Goal: Information Seeking & Learning: Learn about a topic

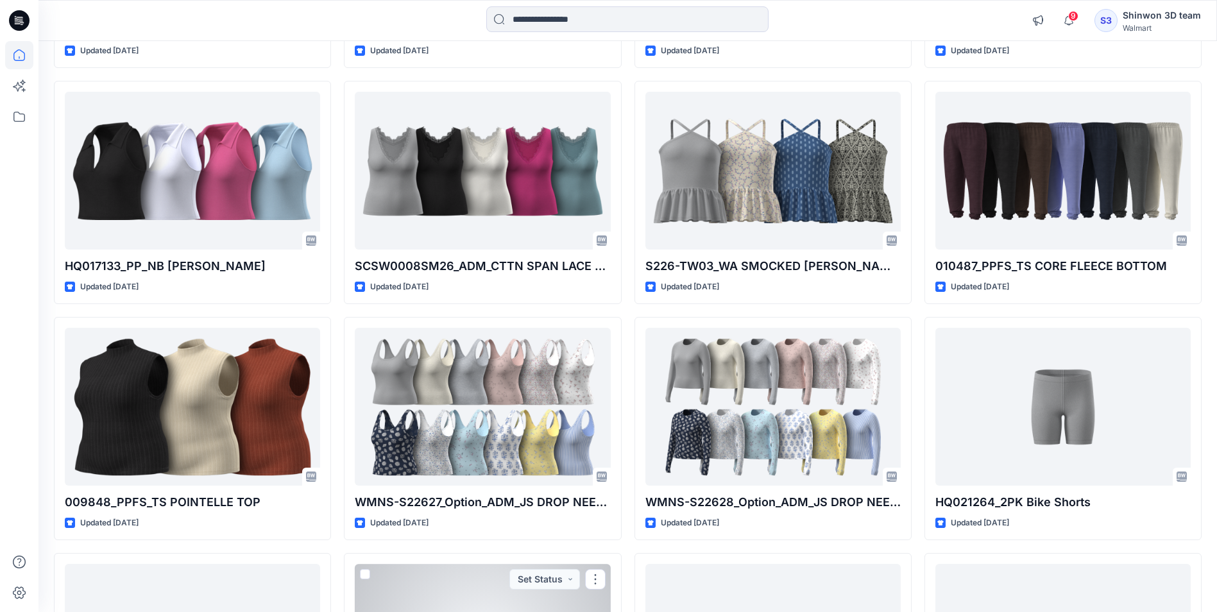
scroll to position [1546, 0]
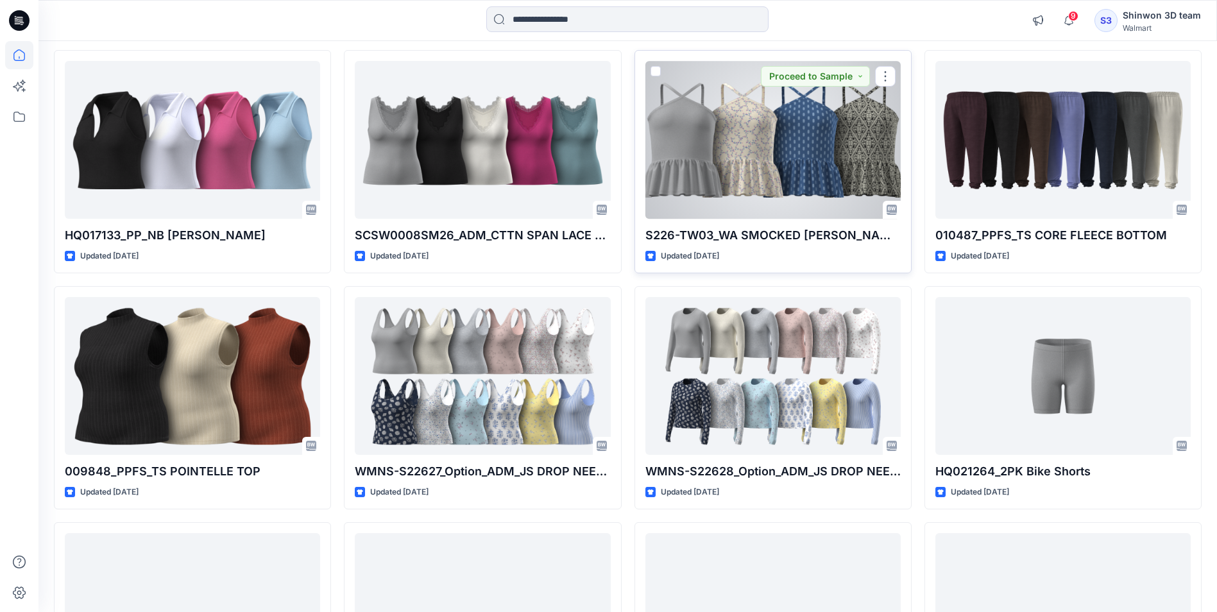
click at [786, 179] on div at bounding box center [772, 139] width 255 height 157
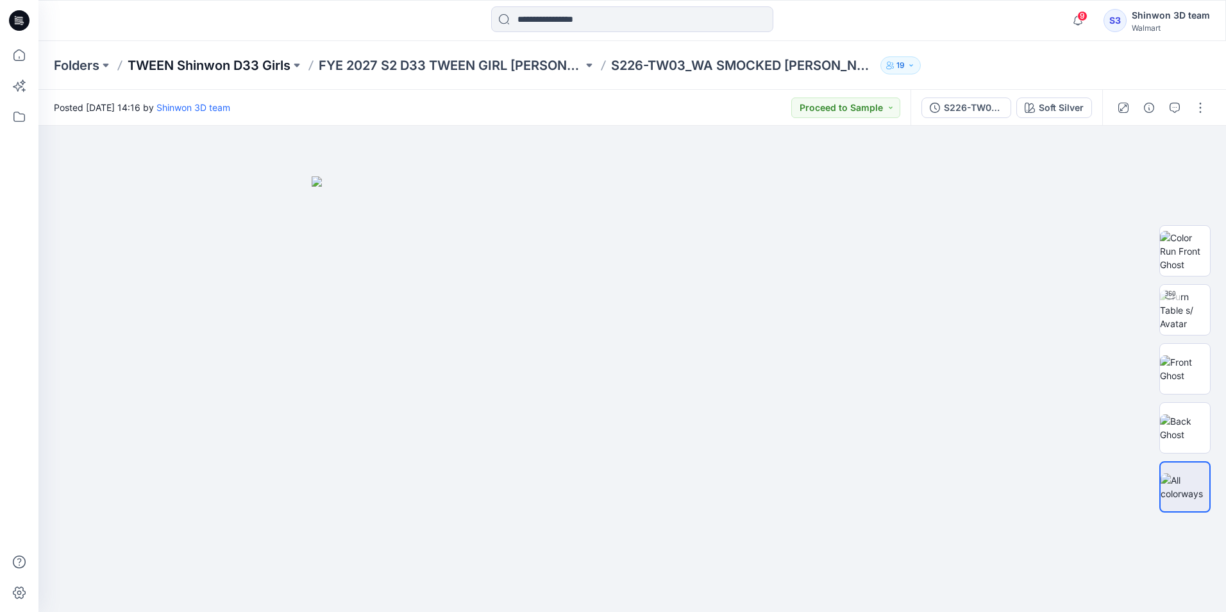
click at [173, 61] on p "TWEEN Shinwon D33 Girls" at bounding box center [209, 65] width 163 height 18
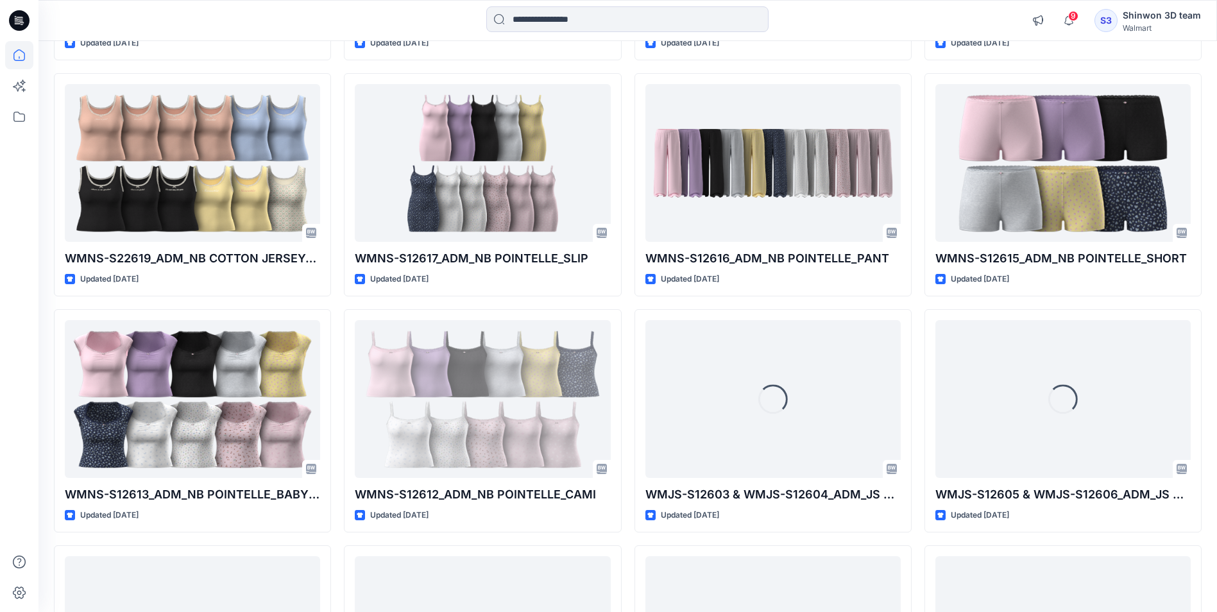
scroll to position [2251, 0]
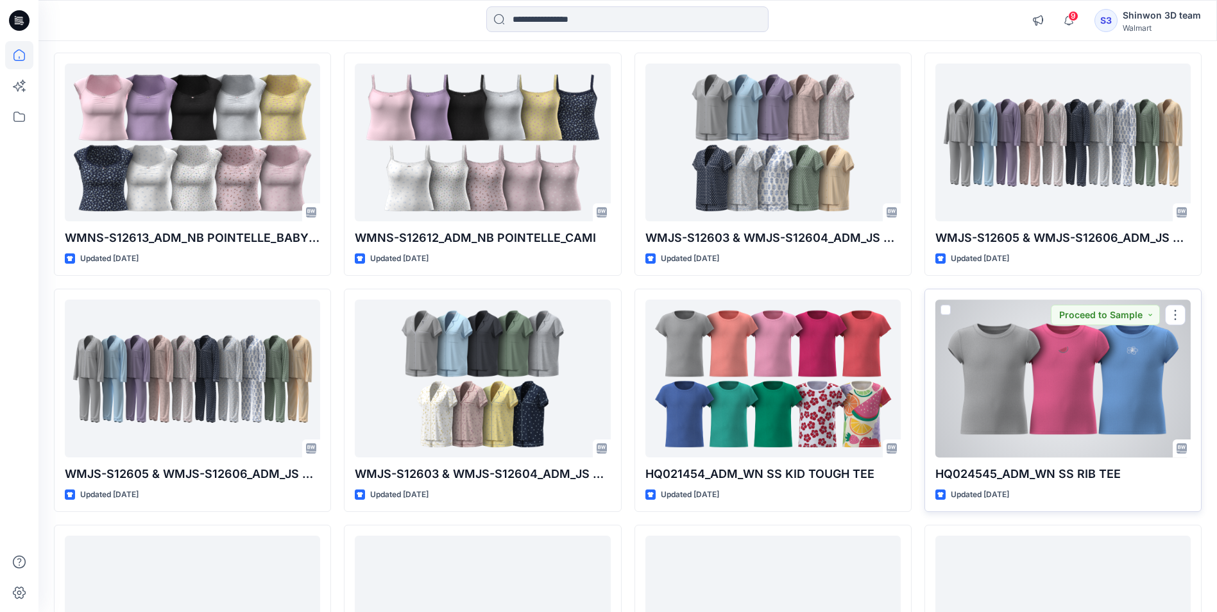
click at [1097, 384] on div at bounding box center [1062, 378] width 255 height 157
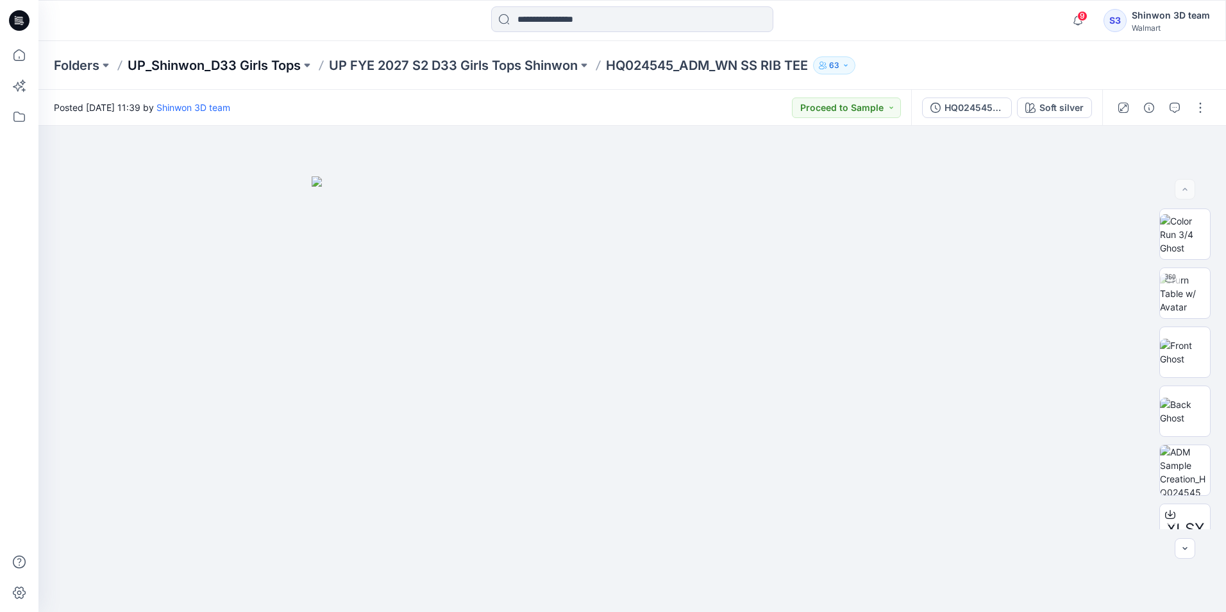
click at [251, 64] on p "UP_Shinwon_D33 Girls Tops" at bounding box center [214, 65] width 173 height 18
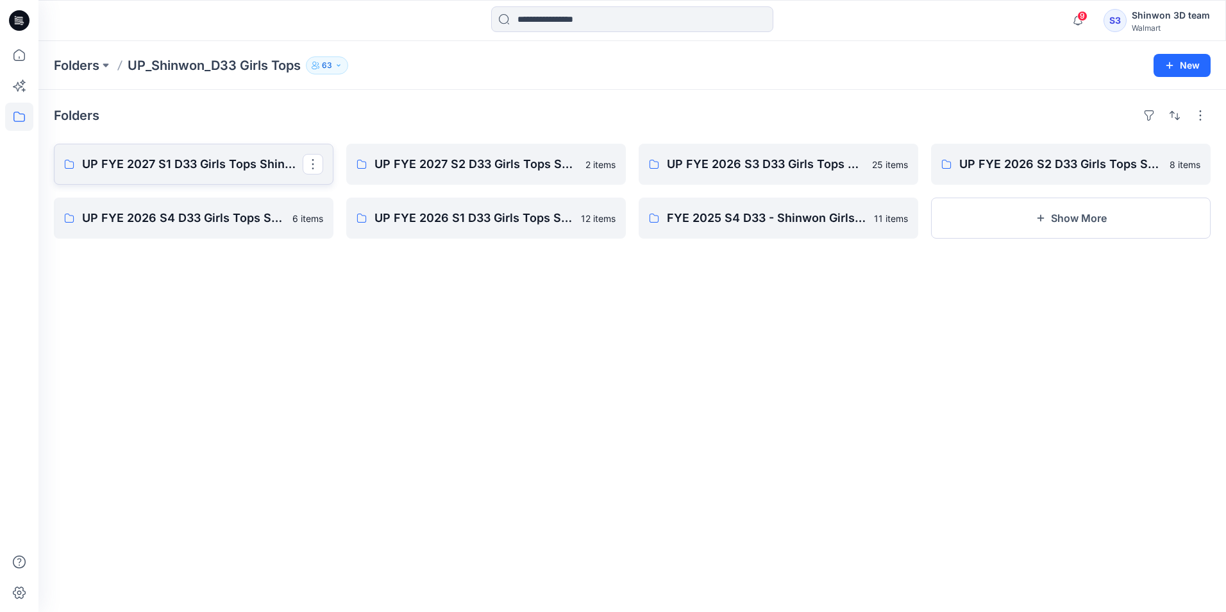
click at [237, 165] on p "UP FYE 2027 S1 D33 Girls Tops Shinwon" at bounding box center [192, 164] width 221 height 18
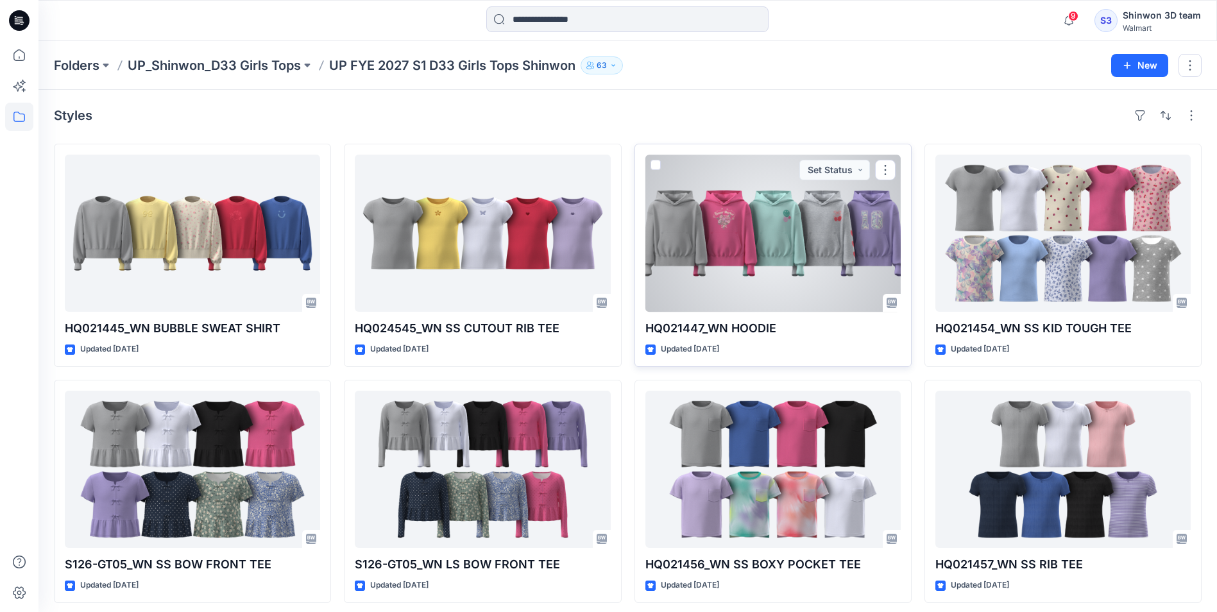
click at [791, 251] on div at bounding box center [772, 233] width 255 height 157
